Goal: Task Accomplishment & Management: Manage account settings

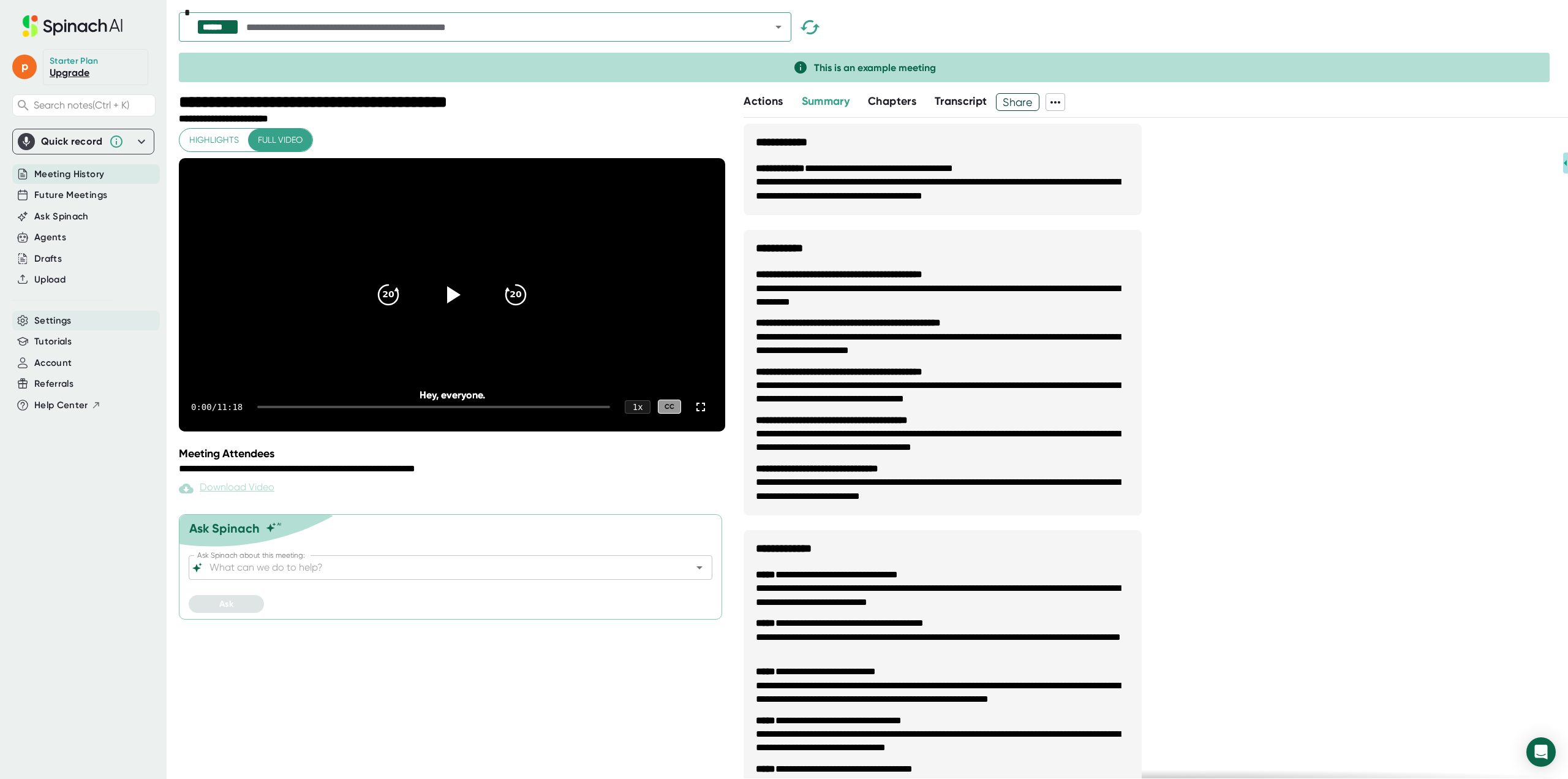
click at [57, 321] on span "Settings" at bounding box center [53, 321] width 37 height 14
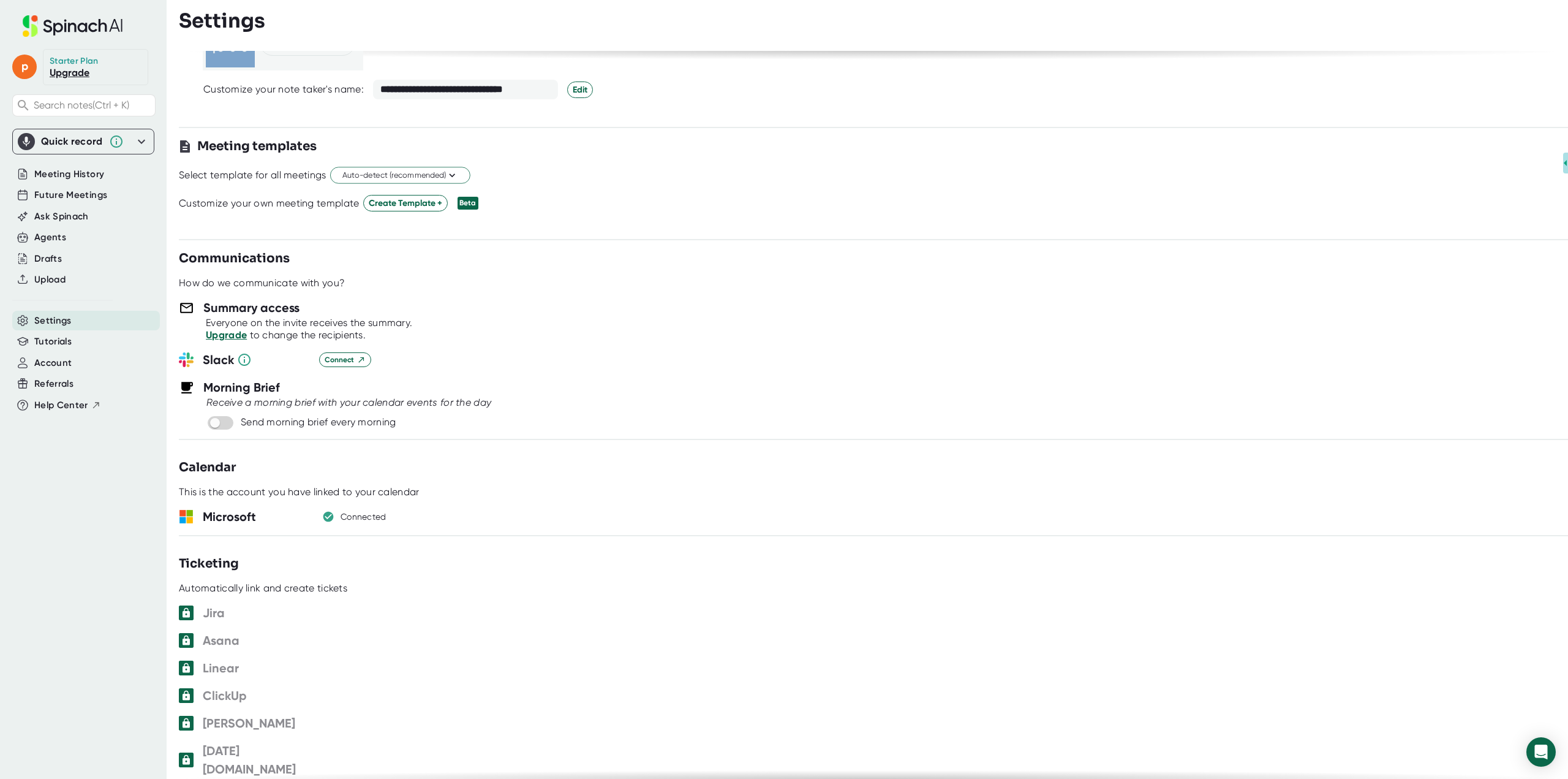
scroll to position [298, 0]
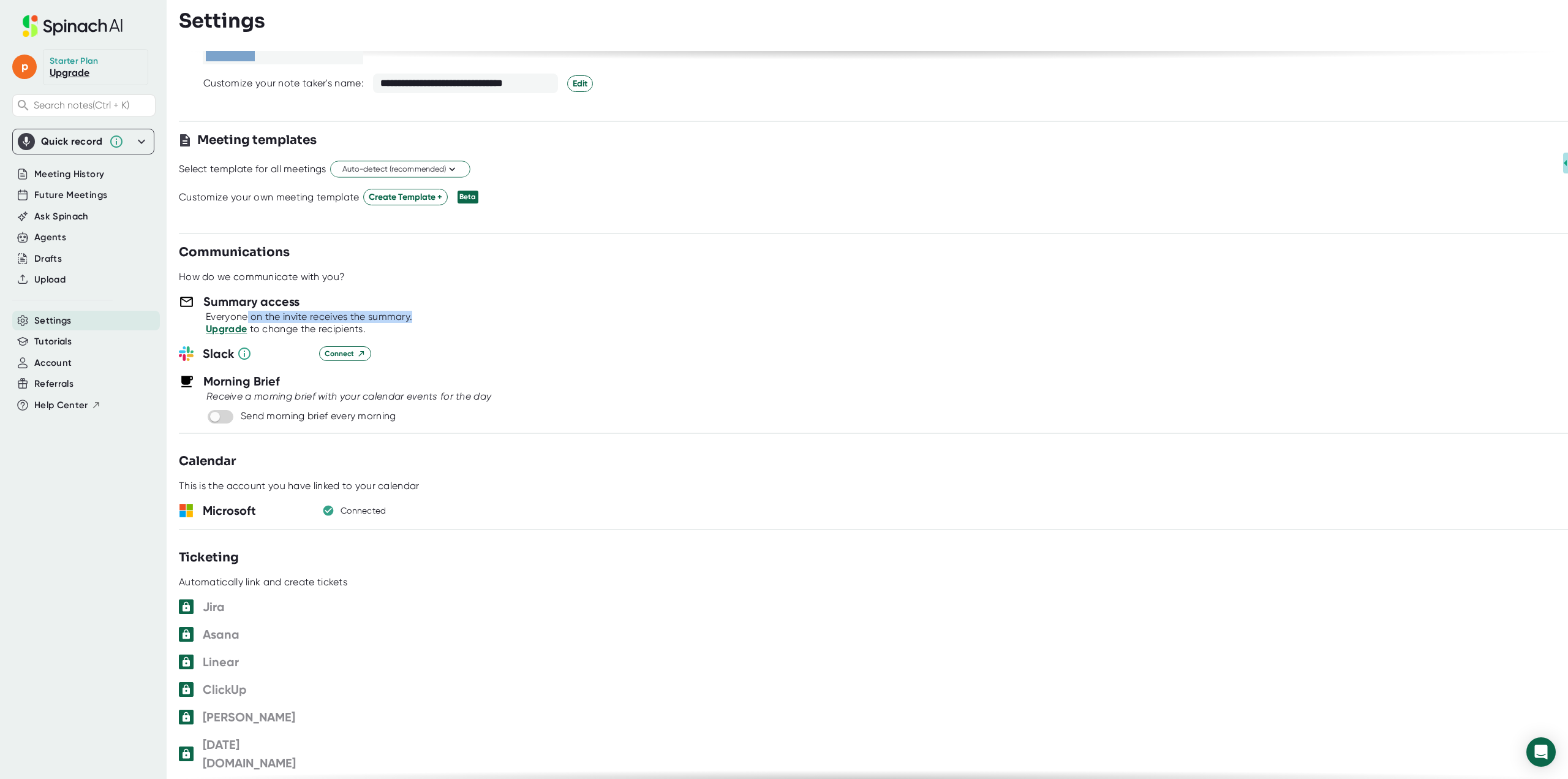
drag, startPoint x: 247, startPoint y: 311, endPoint x: 470, endPoint y: 318, distance: 223.1
click at [470, 318] on div "Everyone on the invite receives the summary." at bounding box center [886, 317] width 1362 height 12
